Goal: Navigation & Orientation: Go to known website

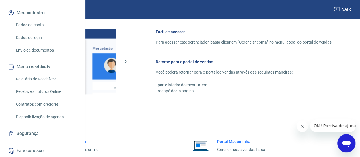
scroll to position [419, 0]
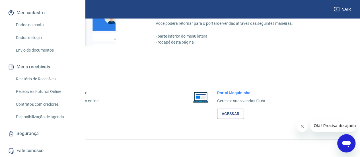
click at [76, 114] on link "Acessar" at bounding box center [62, 113] width 27 height 11
